Goal: Information Seeking & Learning: Learn about a topic

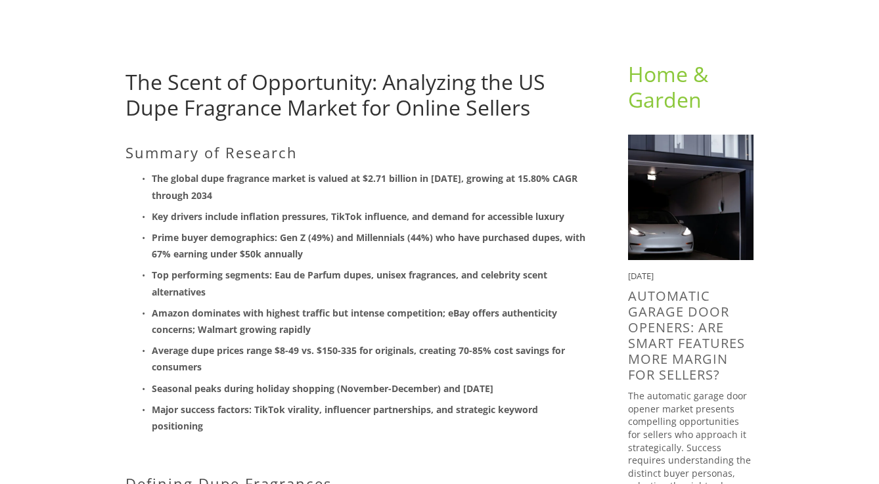
click at [383, 212] on strong "Key drivers include inflation pressures, TikTok influence, and demand for acces…" at bounding box center [358, 216] width 413 height 12
click at [382, 184] on strong "The global dupe fragrance market is valued at $2.71 billion in [DATE], growing …" at bounding box center [366, 186] width 428 height 29
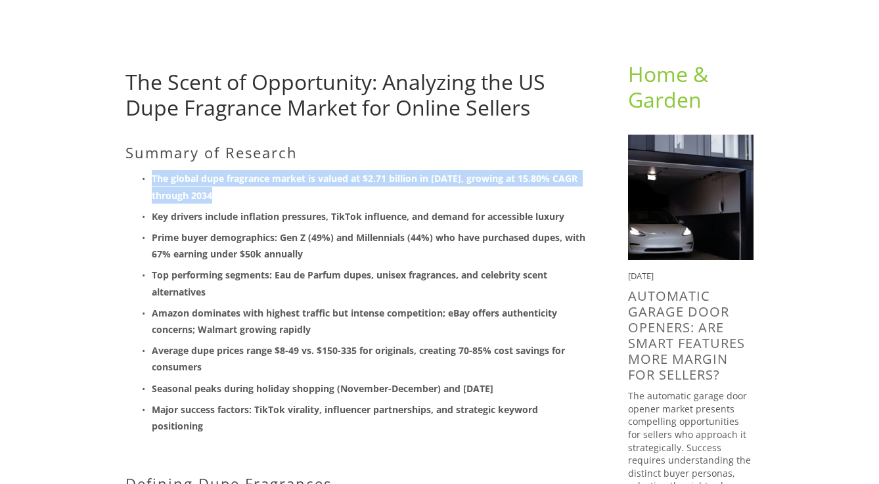
click at [337, 183] on strong "The global dupe fragrance market is valued at $2.71 billion in [DATE], growing …" at bounding box center [366, 186] width 428 height 29
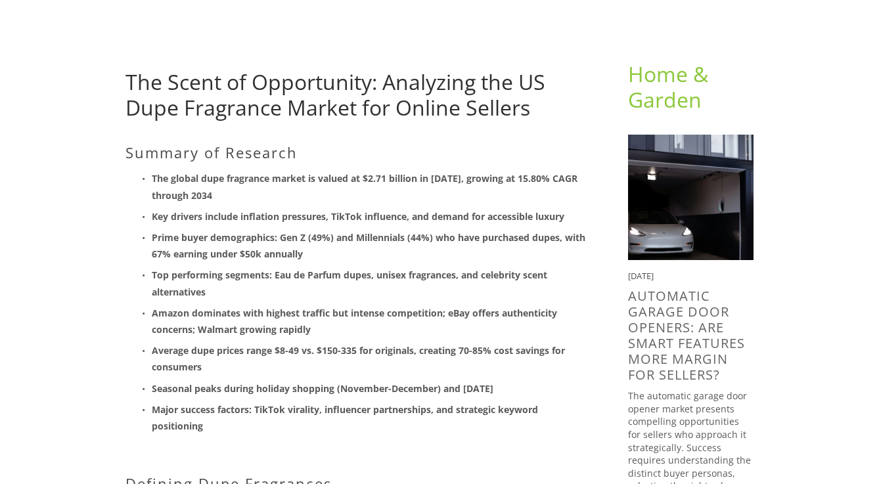
click at [337, 183] on strong "The global dupe fragrance market is valued at $2.71 billion in [DATE], growing …" at bounding box center [366, 186] width 428 height 29
click at [271, 187] on p "The global dupe fragrance market is valued at $2.71 billion in [DATE], growing …" at bounding box center [369, 186] width 434 height 33
click at [273, 202] on p "The global dupe fragrance market is valued at $2.71 billion in [DATE], growing …" at bounding box center [369, 186] width 434 height 33
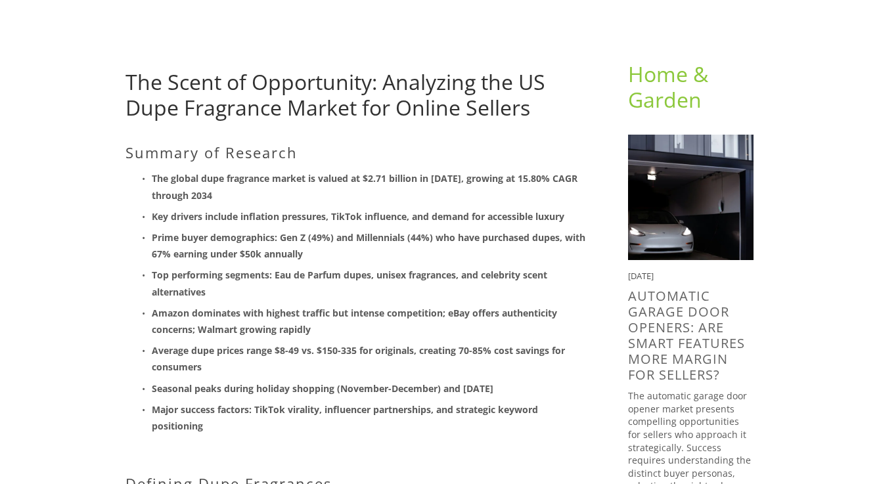
click at [226, 186] on p "The global dupe fragrance market is valued at $2.71 billion in [DATE], growing …" at bounding box center [369, 186] width 434 height 33
click at [182, 185] on p "The global dupe fragrance market is valued at $2.71 billion in [DATE], growing …" at bounding box center [369, 186] width 434 height 33
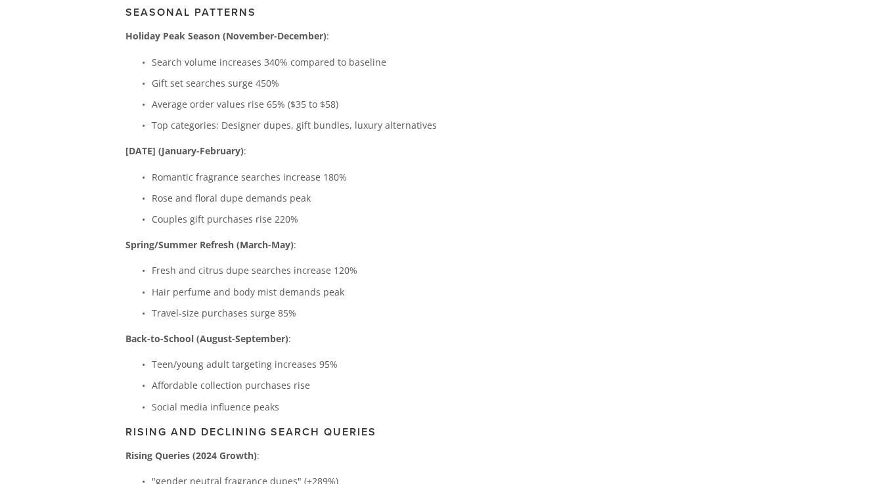
scroll to position [2974, 0]
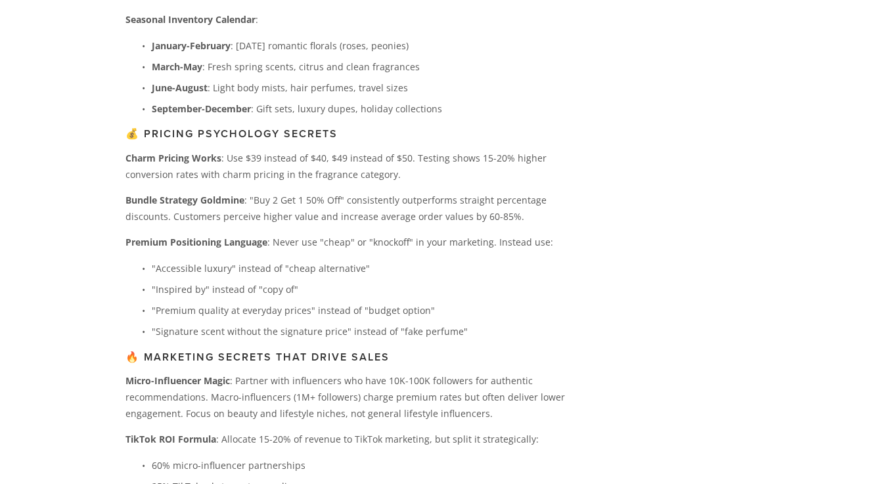
scroll to position [4539, 0]
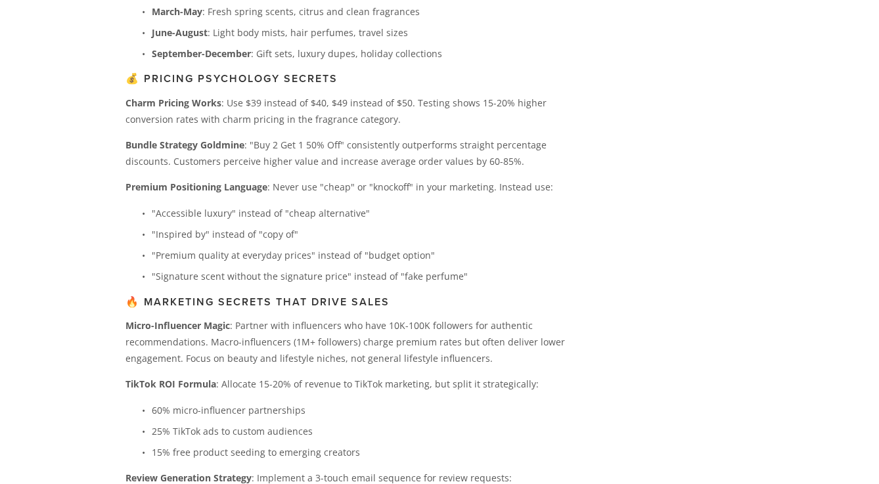
click at [217, 60] on strong "September-December" at bounding box center [201, 53] width 99 height 12
click at [240, 127] on p "Charm Pricing Works : Use $39 instead of $40, $49 instead of $50. Testing shows…" at bounding box center [355, 111] width 461 height 33
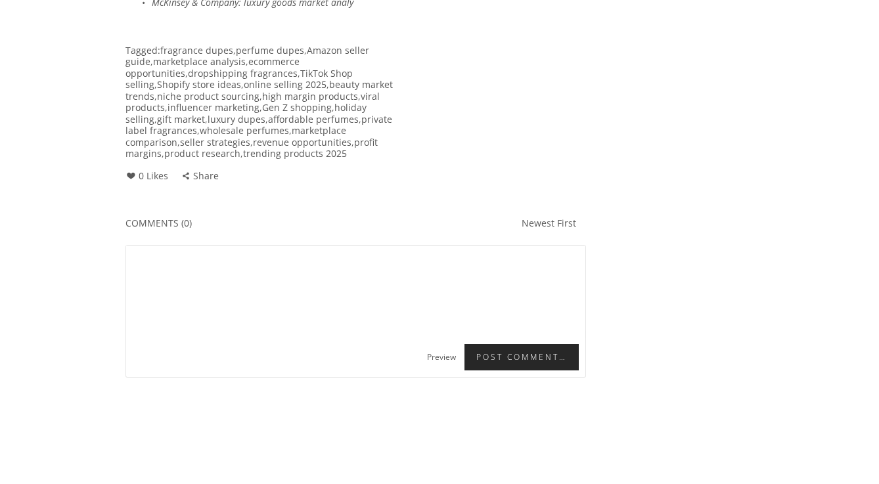
scroll to position [6678, 0]
